Goal: Information Seeking & Learning: Find specific page/section

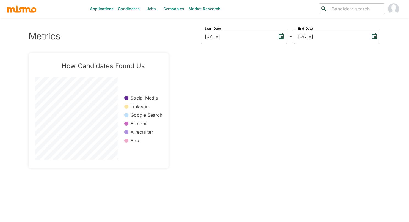
click at [150, 10] on link "Jobs" at bounding box center [151, 9] width 19 height 18
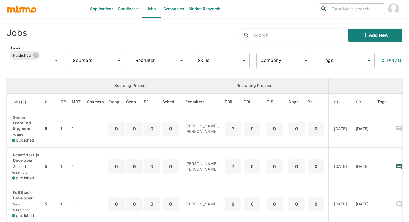
click at [135, 24] on div "Jobs" at bounding box center [85, 33] width 167 height 18
click at [276, 58] on input "Company" at bounding box center [280, 60] width 42 height 10
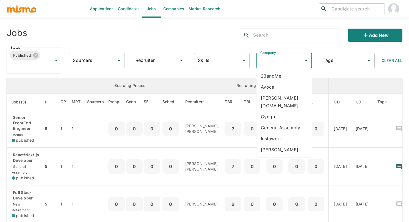
click at [270, 87] on li "Avoca" at bounding box center [283, 86] width 55 height 11
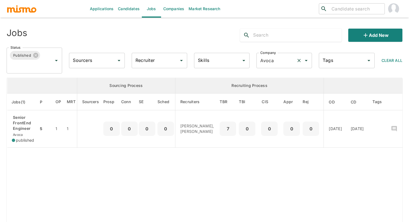
click at [294, 57] on div "Avoca Company" at bounding box center [283, 60] width 55 height 15
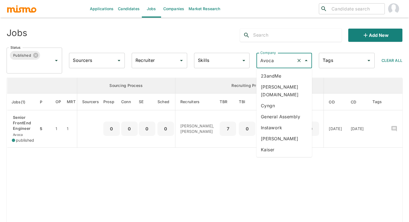
click at [279, 77] on li "23andMe" at bounding box center [283, 75] width 55 height 11
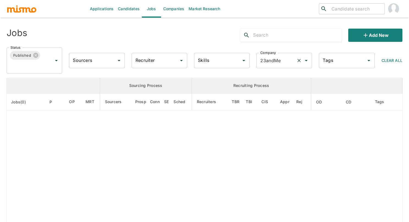
click at [283, 63] on input "23andMe" at bounding box center [276, 60] width 35 height 10
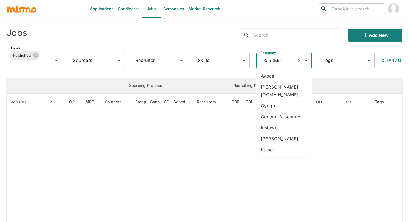
click at [272, 111] on li "General Assembly" at bounding box center [283, 116] width 55 height 11
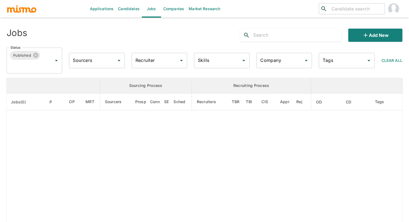
type input "General Assembly"
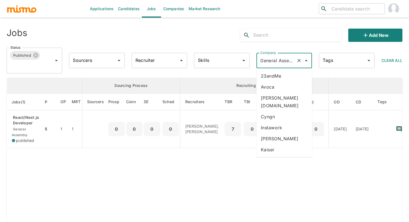
click at [281, 61] on input "General Assembly" at bounding box center [276, 60] width 35 height 10
click at [286, 122] on li "Instawork" at bounding box center [283, 127] width 55 height 11
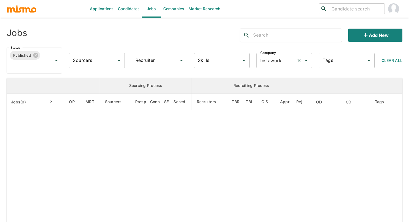
click at [276, 62] on input "Instawork" at bounding box center [276, 60] width 35 height 10
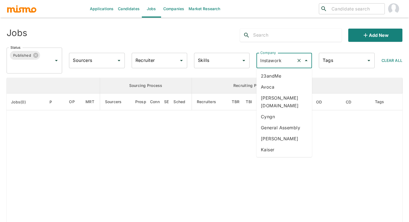
click at [278, 133] on li "[PERSON_NAME]" at bounding box center [283, 138] width 55 height 11
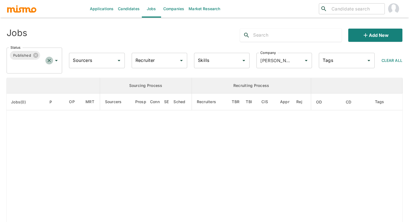
click at [46, 59] on button "Clear" at bounding box center [49, 61] width 8 height 8
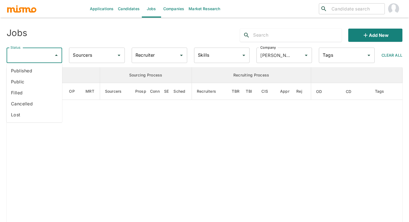
click at [40, 57] on input "Status" at bounding box center [30, 55] width 42 height 10
click at [33, 68] on li "Published" at bounding box center [34, 70] width 55 height 11
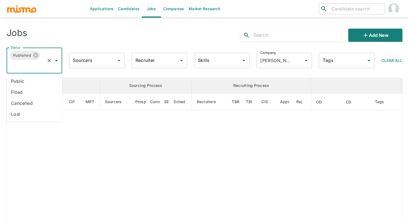
click at [36, 63] on input "Status" at bounding box center [26, 65] width 35 height 10
click at [31, 81] on li "Public" at bounding box center [34, 81] width 55 height 11
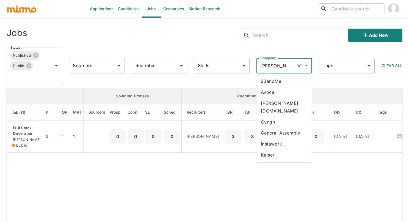
click at [283, 68] on input "[PERSON_NAME]" at bounding box center [276, 65] width 35 height 10
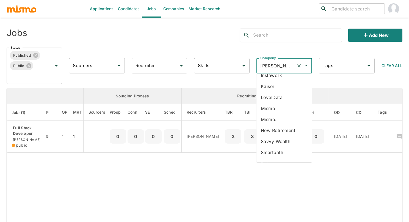
scroll to position [71, 0]
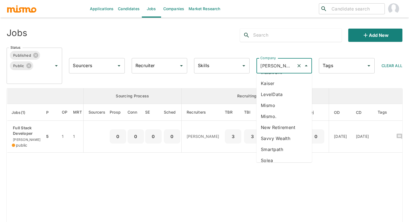
click at [286, 122] on li "New Retirement" at bounding box center [283, 127] width 55 height 11
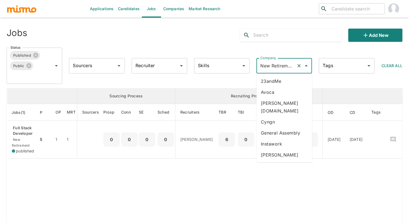
click at [278, 66] on input "New Retirement" at bounding box center [276, 65] width 35 height 10
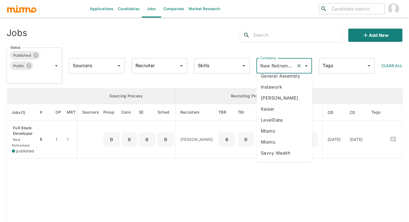
scroll to position [91, 0]
click at [281, 113] on li "Savvy Wealth" at bounding box center [283, 118] width 55 height 11
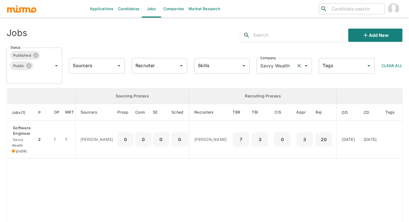
click at [280, 71] on div "Savvy Wealth Company" at bounding box center [283, 65] width 55 height 15
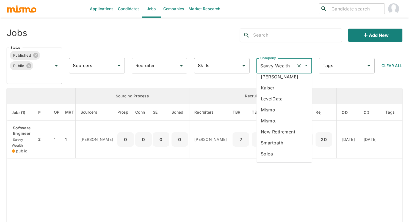
scroll to position [88, 0]
click at [325, 175] on table "Sourcing Process Recruiting Process Jobs(1) P OP MRT Sourcers Prosp Conn SE Sch…" at bounding box center [218, 188] width 423 height 201
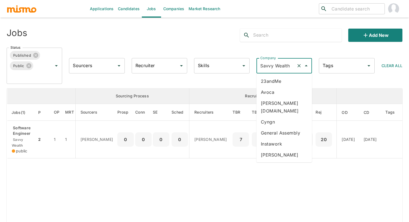
click at [287, 68] on input "Savvy Wealth" at bounding box center [276, 65] width 35 height 10
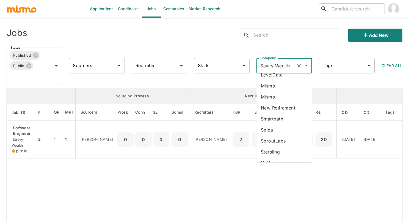
scroll to position [100, 0]
click at [290, 126] on li "Solea" at bounding box center [283, 131] width 55 height 11
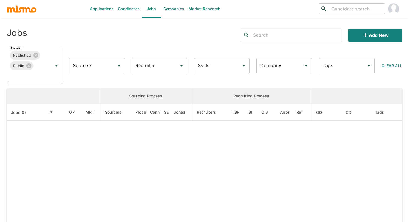
type input "Solea"
click at [285, 70] on input "Solea" at bounding box center [276, 65] width 35 height 10
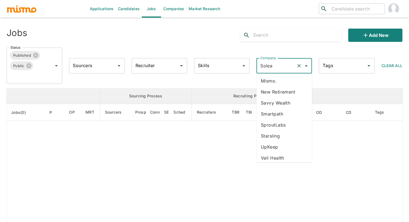
scroll to position [124, 0]
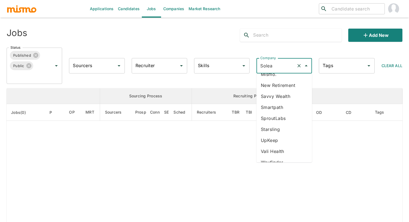
click at [286, 124] on li "Starsling" at bounding box center [283, 129] width 55 height 11
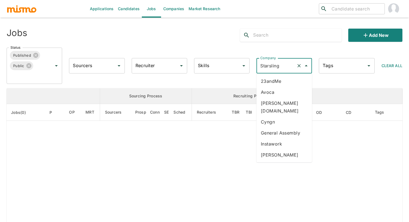
click at [286, 68] on input "Starsling" at bounding box center [276, 65] width 35 height 10
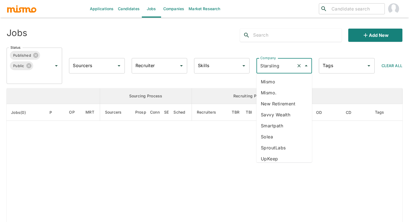
scroll to position [113, 0]
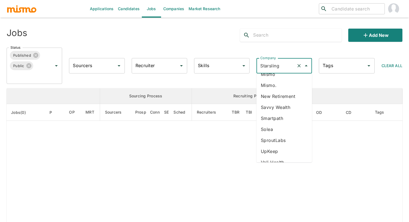
click at [287, 135] on li "SproutLabs" at bounding box center [283, 140] width 55 height 11
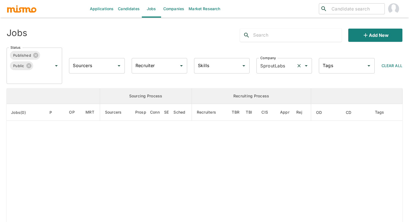
click at [290, 65] on input "SproutLabs" at bounding box center [276, 65] width 35 height 10
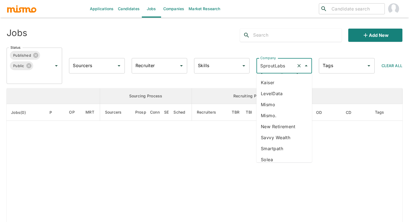
scroll to position [124, 0]
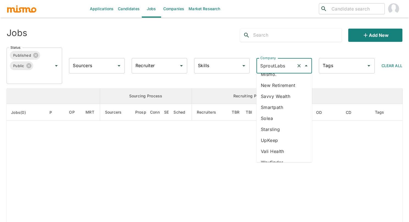
click at [284, 146] on li "Vali Health" at bounding box center [283, 151] width 55 height 11
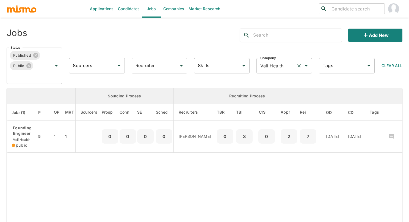
click at [283, 66] on input "Vali Health" at bounding box center [276, 65] width 35 height 10
click at [306, 184] on table "Sourcing Process Recruiting Process Jobs(1) P OP MRT Sourcers Prosp Conn SE Sch…" at bounding box center [210, 185] width 407 height 195
click at [289, 66] on input "Vali Health" at bounding box center [276, 65] width 35 height 10
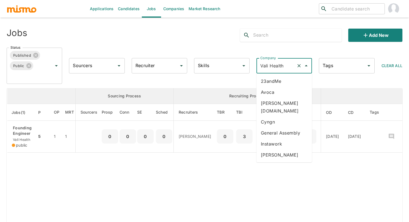
scroll to position [124, 0]
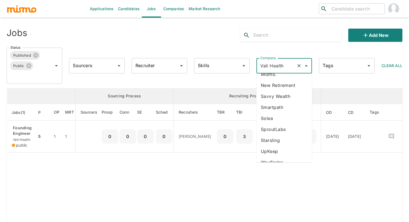
click at [331, 179] on table "Sourcing Process Recruiting Process Jobs(1) P OP MRT Sourcers Prosp Conn SE Sch…" at bounding box center [210, 185] width 407 height 195
